Goal: Check status: Check status

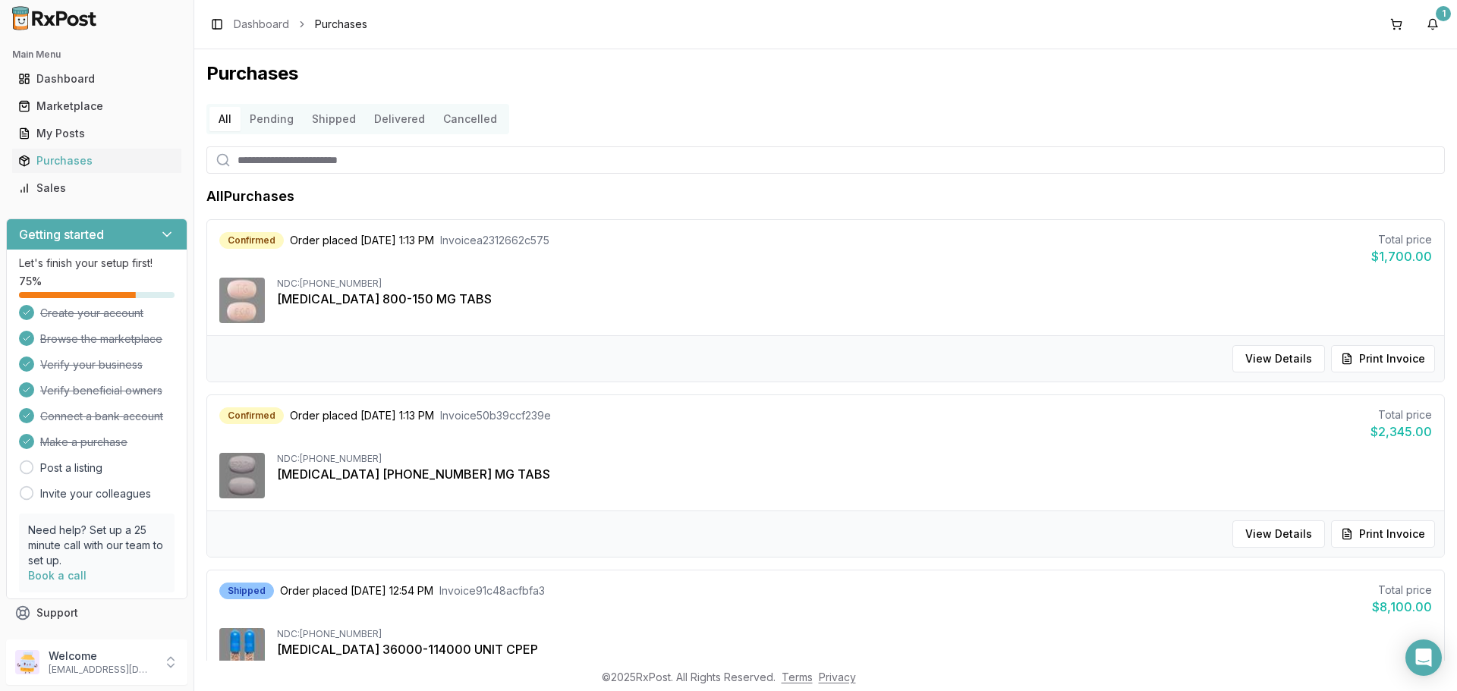
click at [260, 124] on button "Pending" at bounding box center [272, 119] width 62 height 24
click at [322, 120] on button "Shipped" at bounding box center [334, 119] width 62 height 24
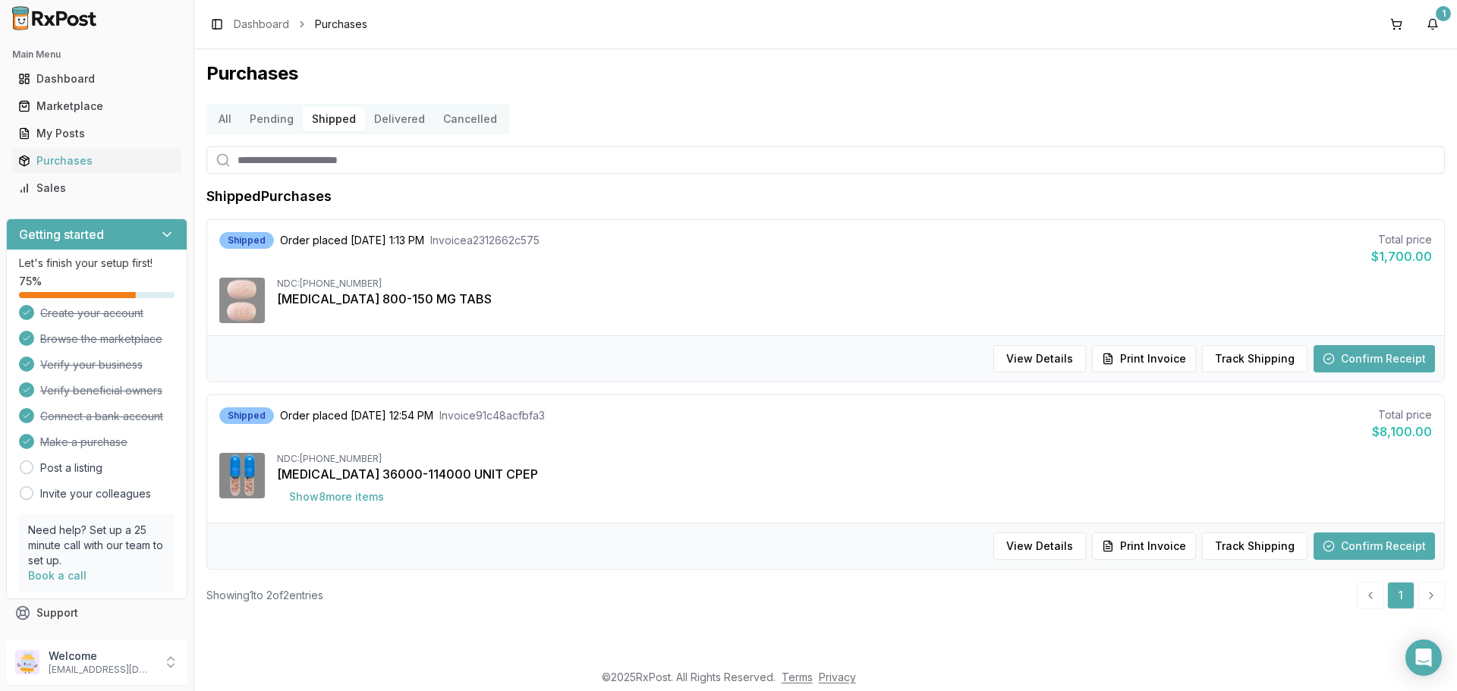
click at [321, 119] on button "Shipped" at bounding box center [334, 119] width 62 height 24
click at [58, 111] on div "Marketplace" at bounding box center [96, 106] width 157 height 15
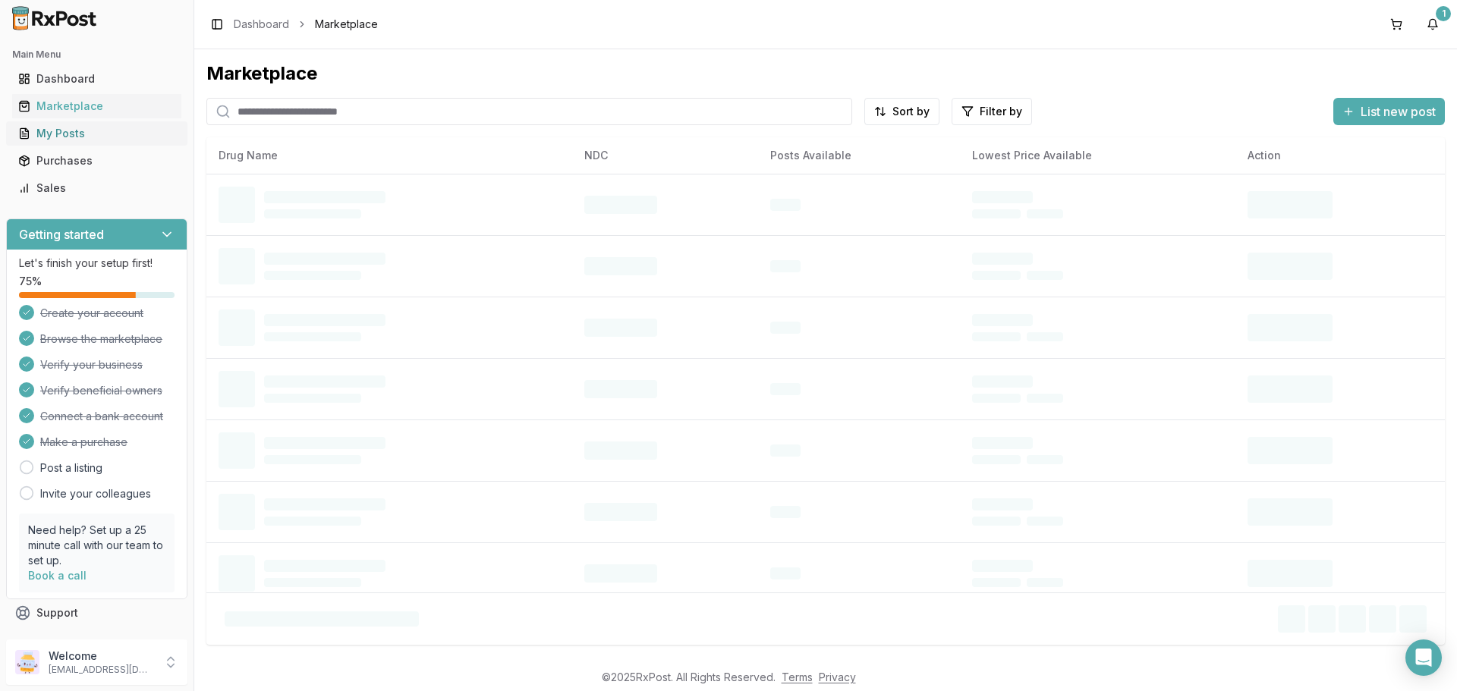
click at [70, 134] on div "My Posts" at bounding box center [96, 133] width 157 height 15
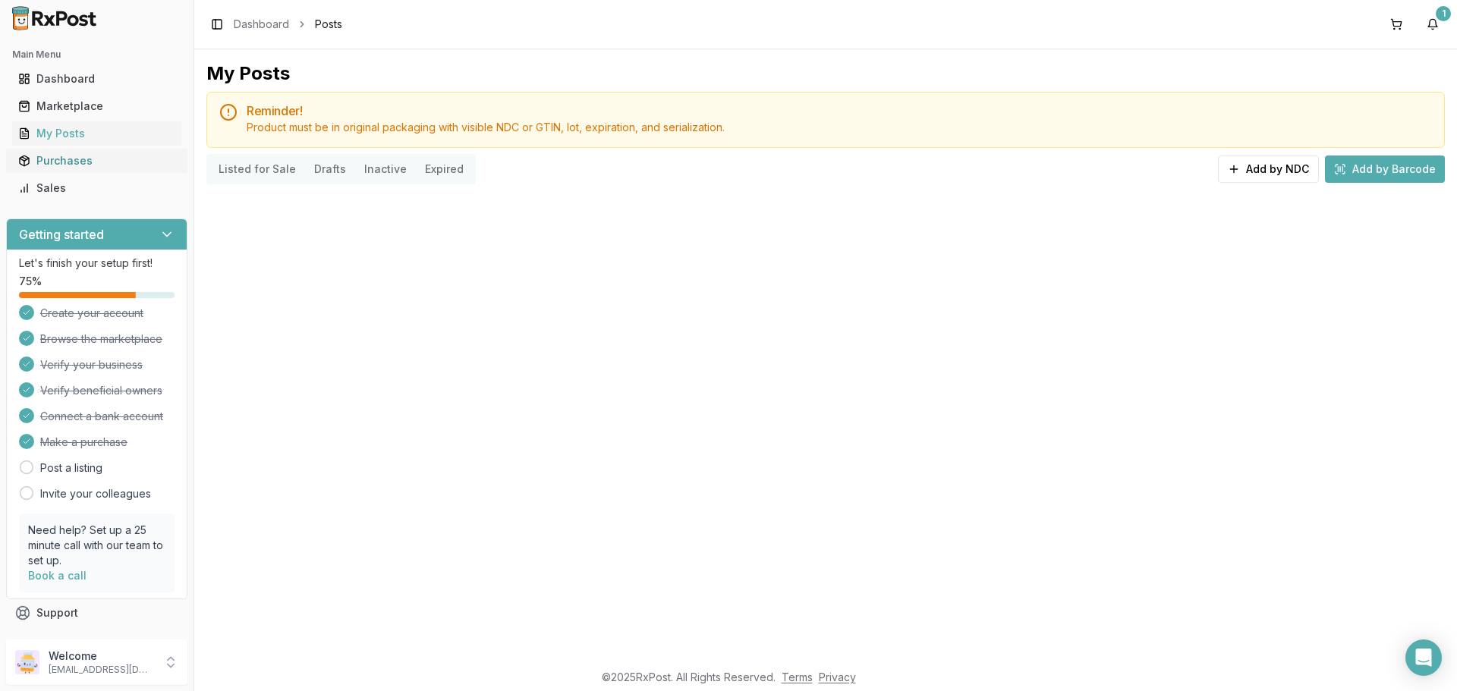
click at [68, 161] on div "Purchases" at bounding box center [96, 160] width 157 height 15
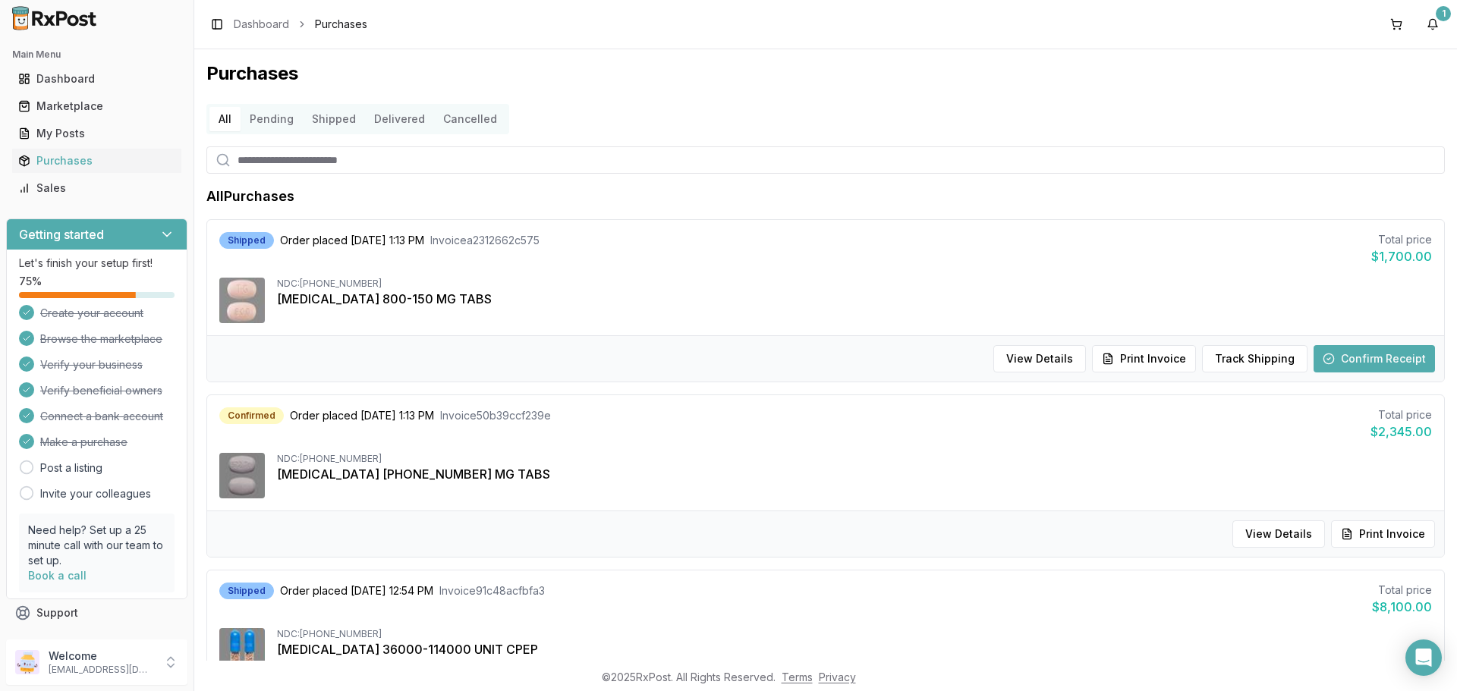
click at [332, 121] on button "Shipped" at bounding box center [334, 119] width 62 height 24
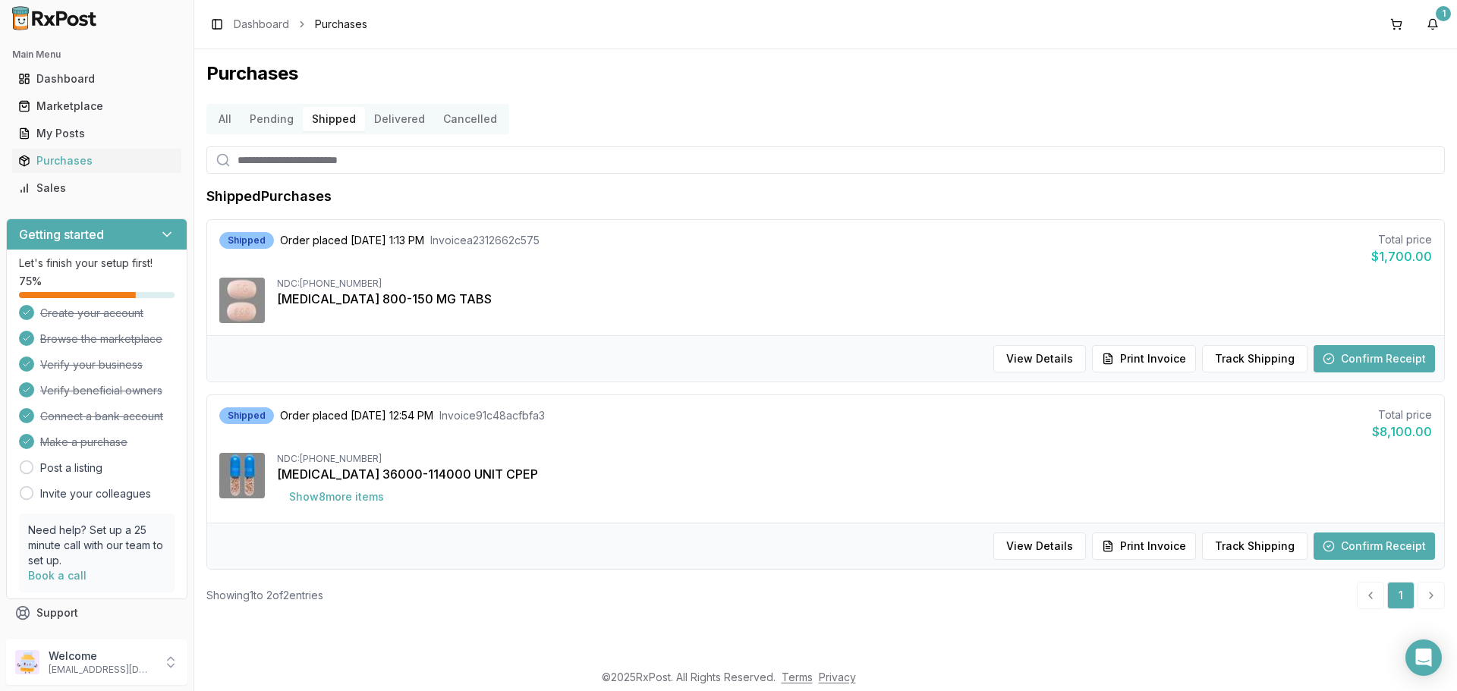
click at [272, 121] on button "Pending" at bounding box center [272, 119] width 62 height 24
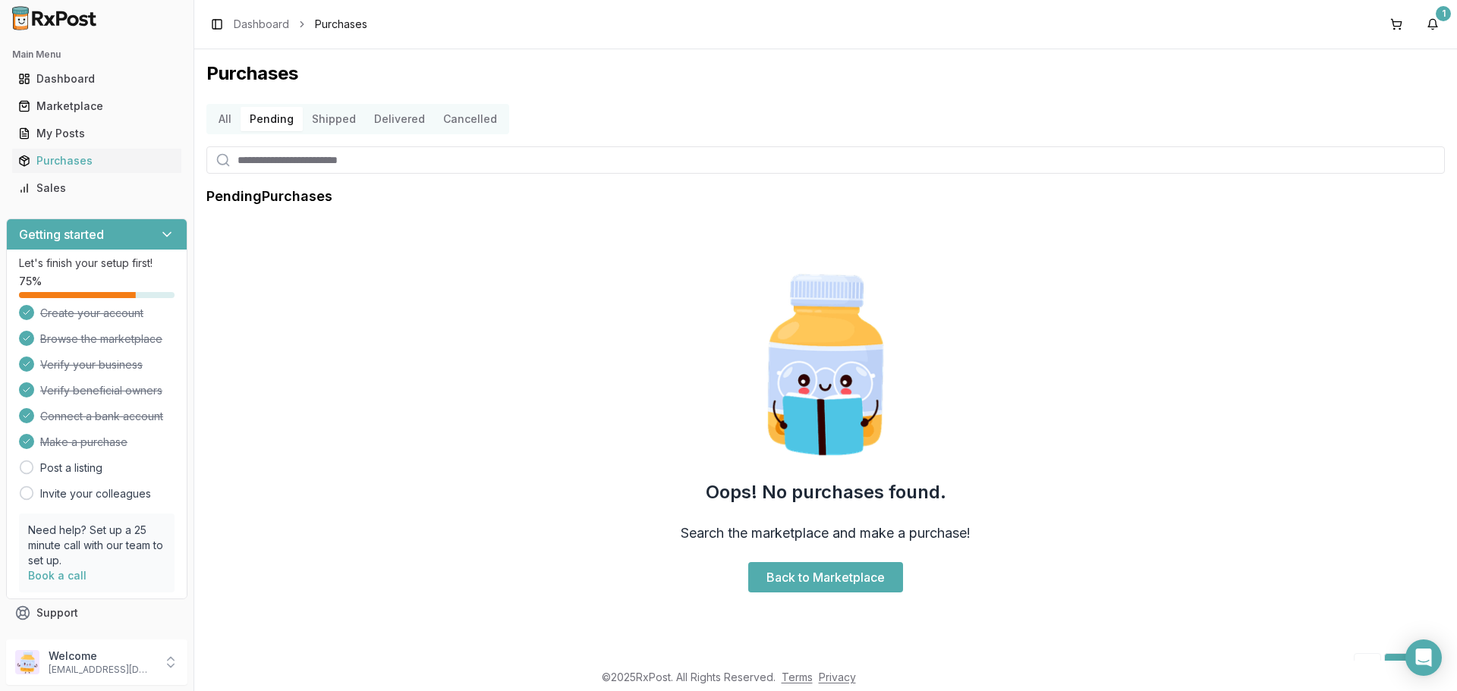
click at [237, 121] on button "All" at bounding box center [224, 119] width 31 height 24
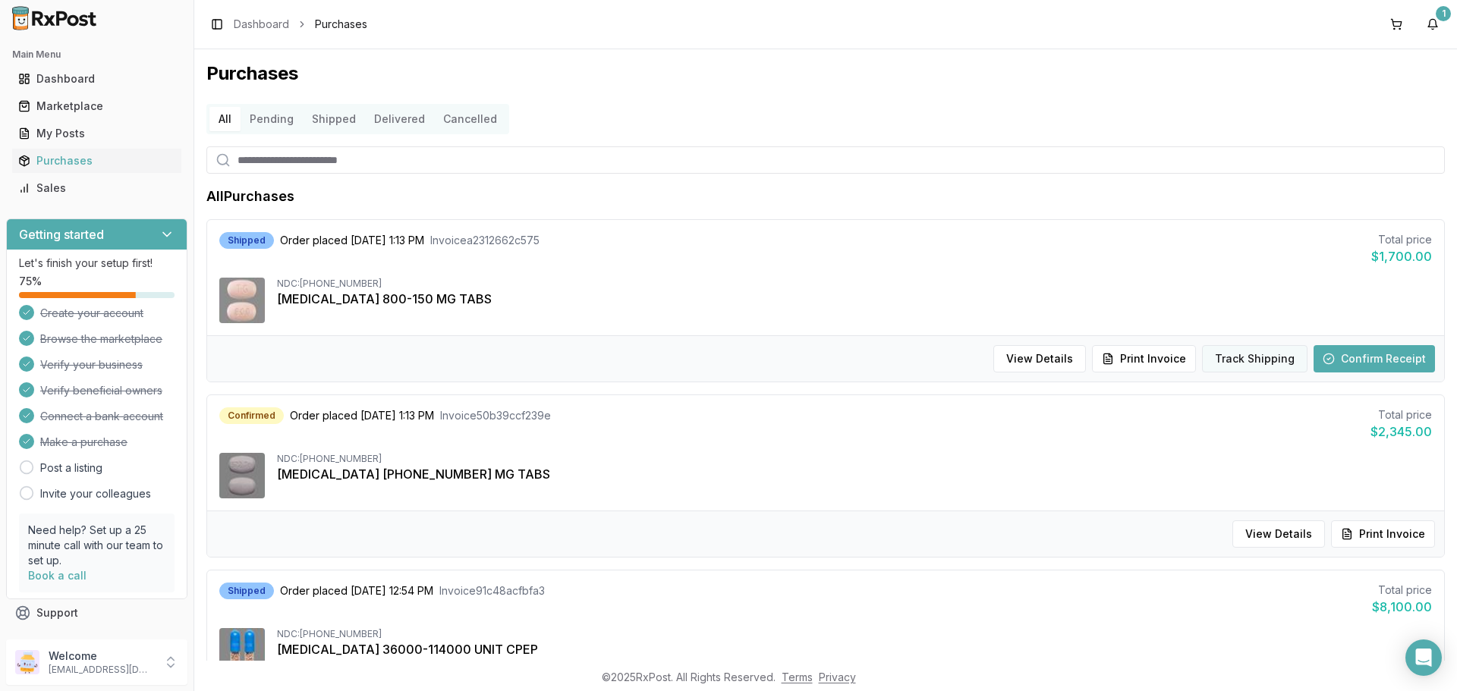
click at [1224, 354] on button "Track Shipping" at bounding box center [1254, 358] width 105 height 27
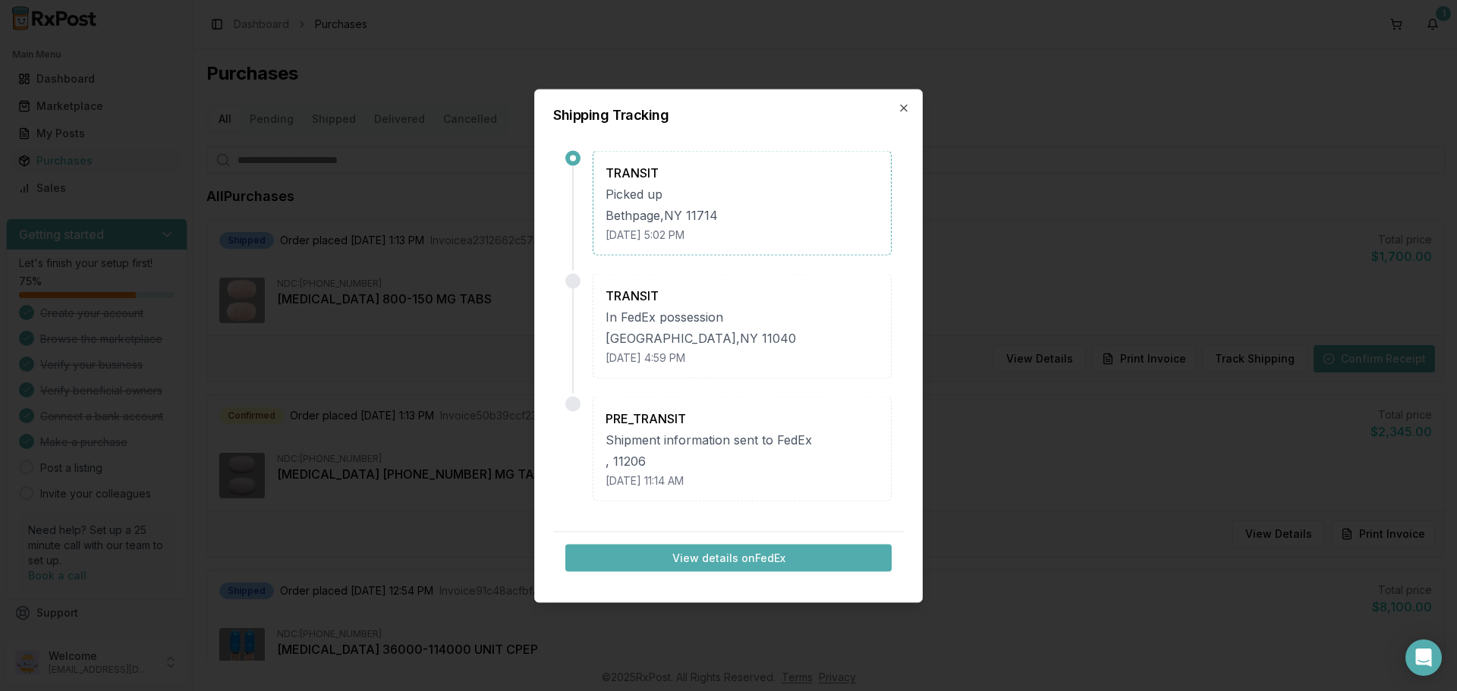
click at [912, 104] on div "Shipping Tracking TRANSIT Picked up [GEOGRAPHIC_DATA] [DATE] 5:02 PM TRANSIT In…" at bounding box center [728, 346] width 389 height 514
click at [908, 108] on icon "button" at bounding box center [904, 108] width 12 height 12
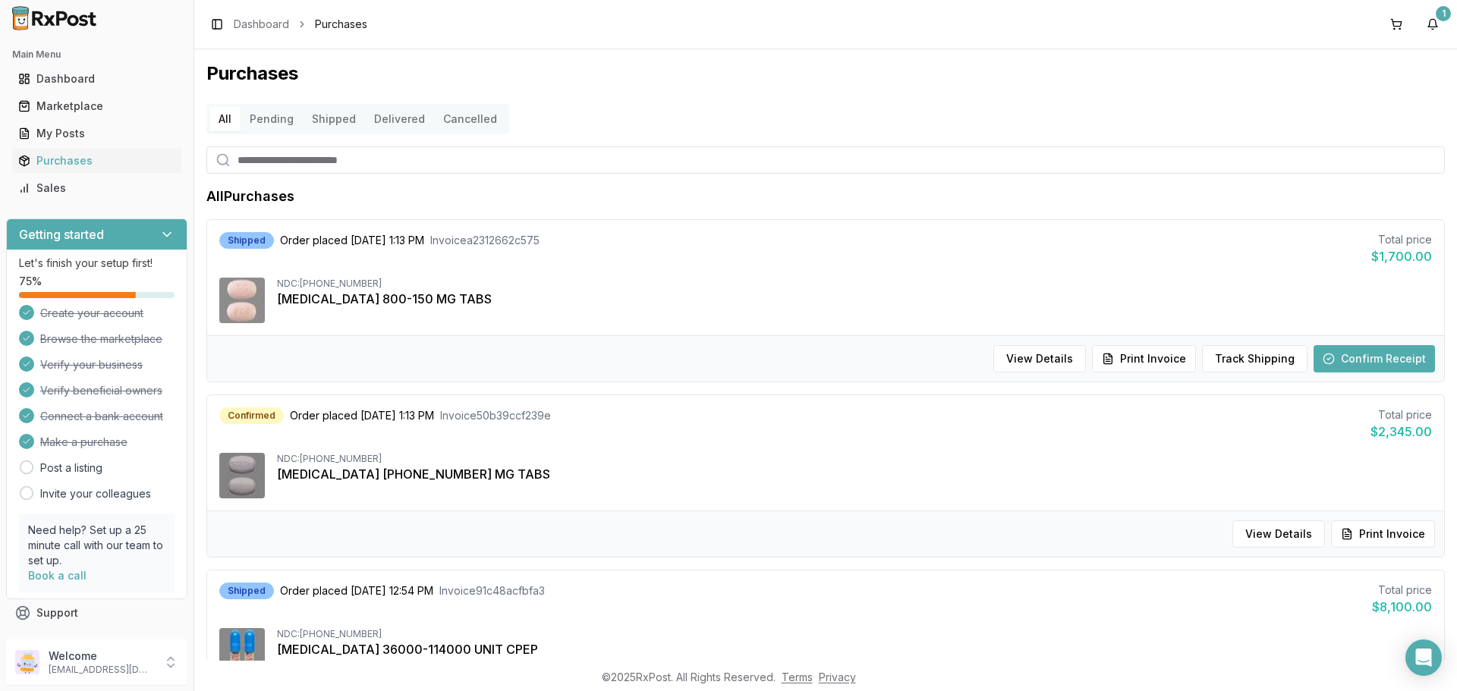
click at [66, 19] on img at bounding box center [54, 18] width 97 height 24
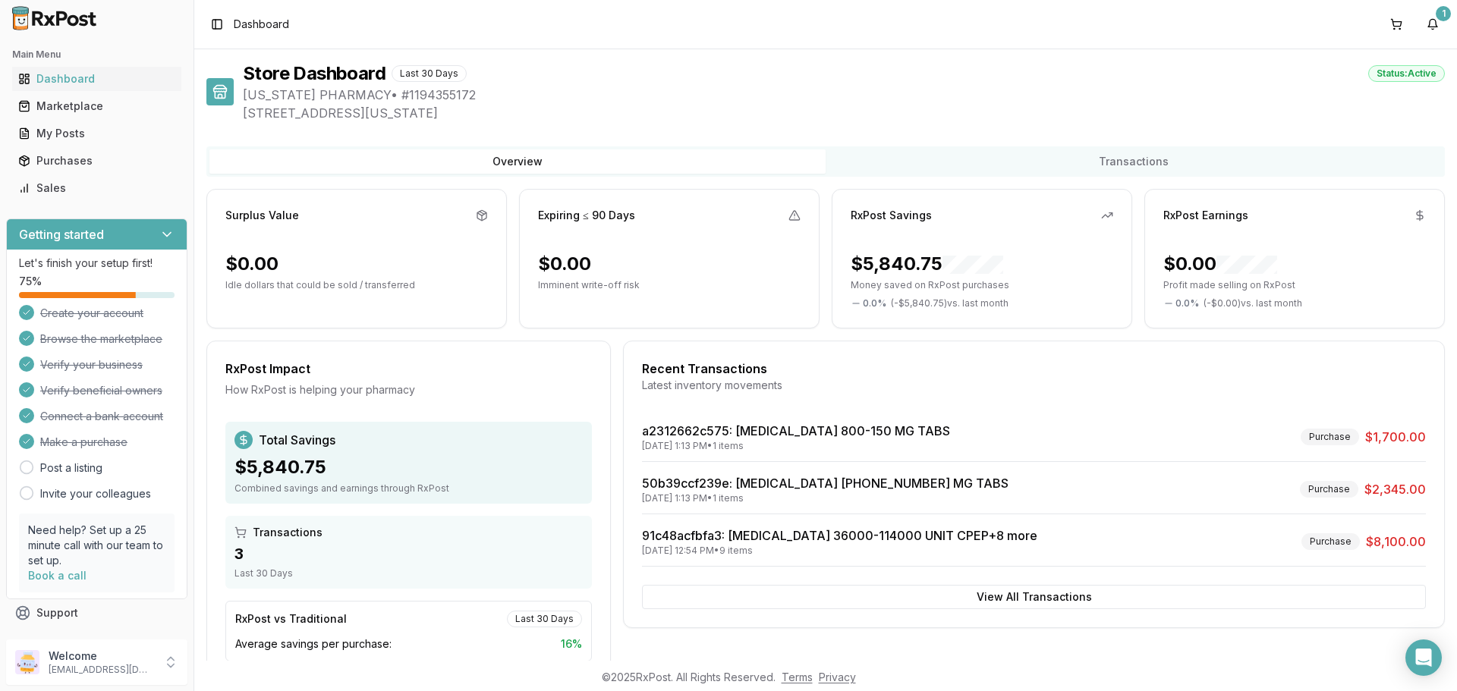
click at [36, 20] on img at bounding box center [54, 18] width 97 height 24
click at [95, 130] on div "My Posts" at bounding box center [96, 133] width 157 height 15
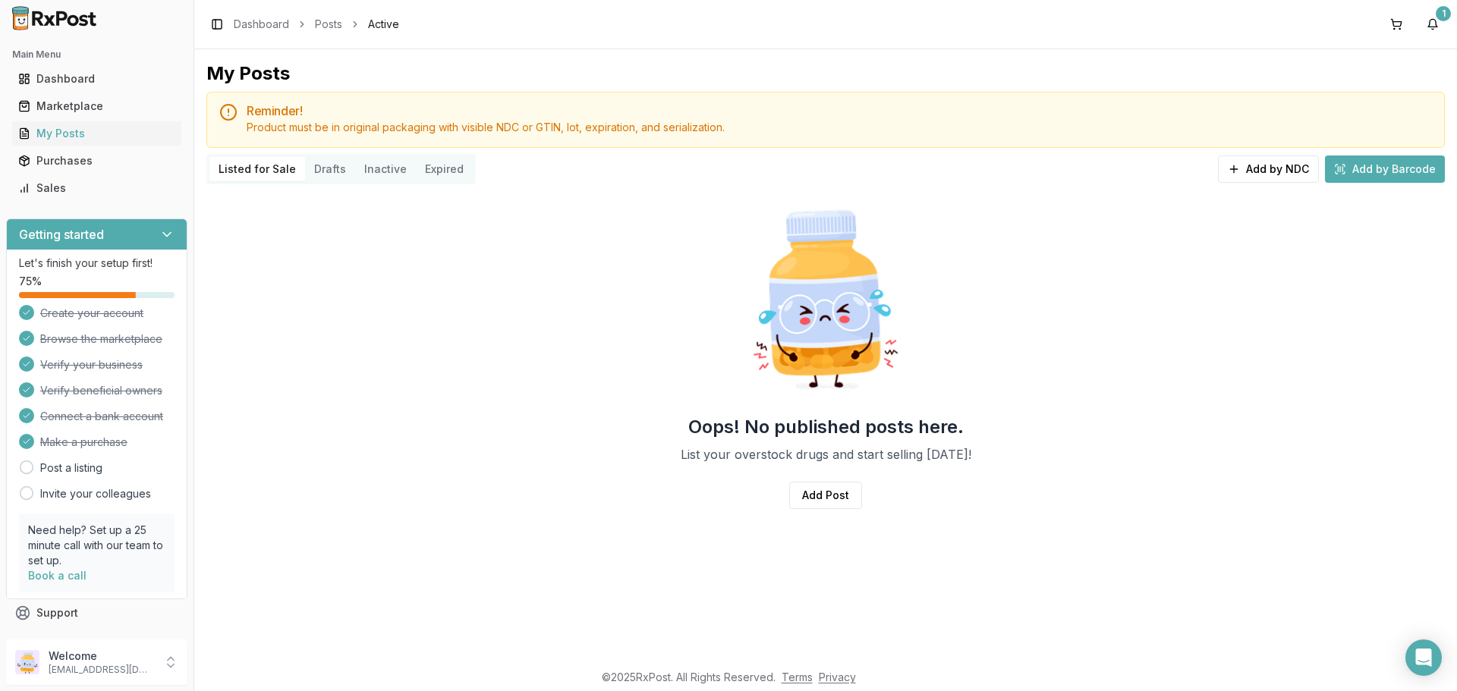
click at [346, 169] on button "Drafts" at bounding box center [330, 169] width 50 height 24
click at [379, 178] on button "Inactive" at bounding box center [385, 169] width 61 height 24
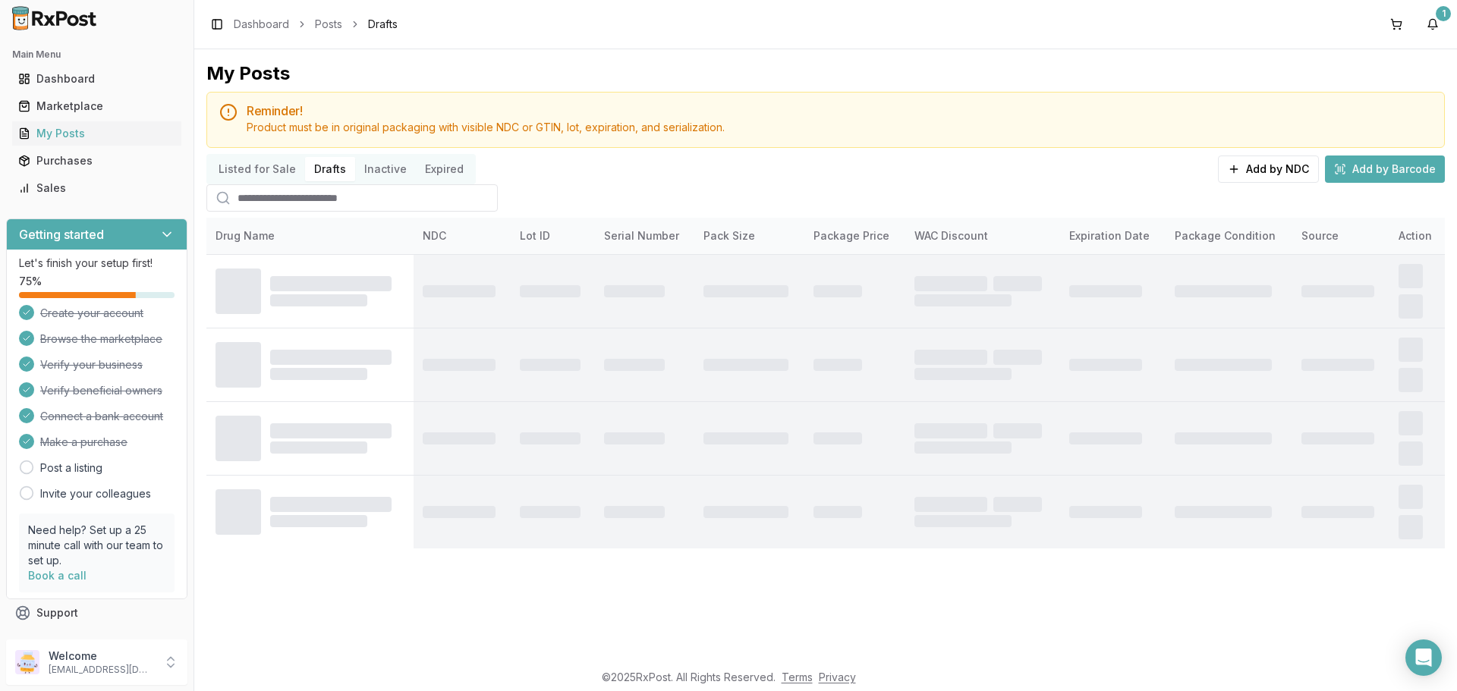
click at [342, 172] on button "Drafts" at bounding box center [330, 169] width 50 height 24
